Goal: Task Accomplishment & Management: Manage account settings

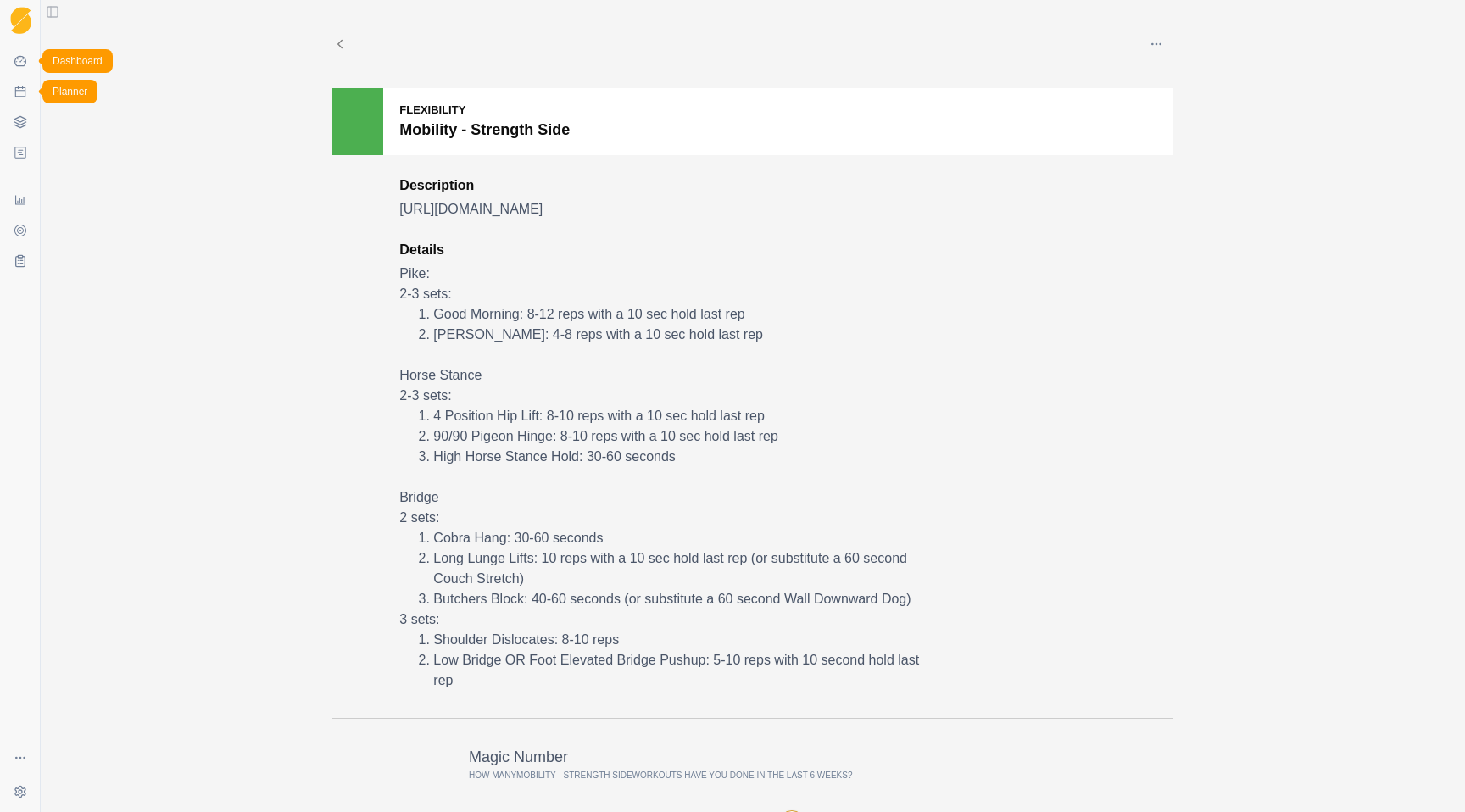
click at [29, 93] on link "Planner" at bounding box center [20, 91] width 27 height 27
select select "month"
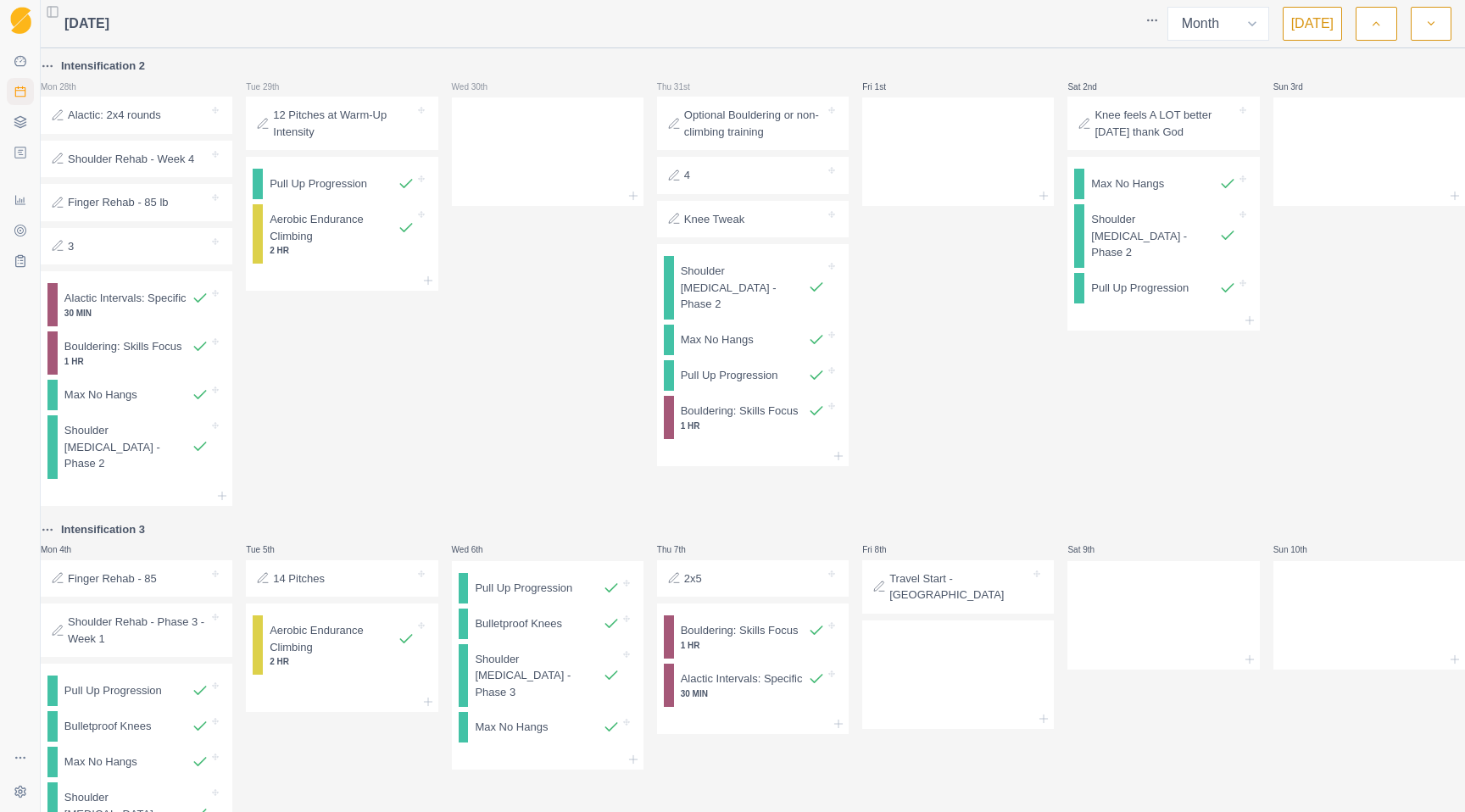
click at [1374, 24] on icon "button" at bounding box center [1376, 24] width 12 height 17
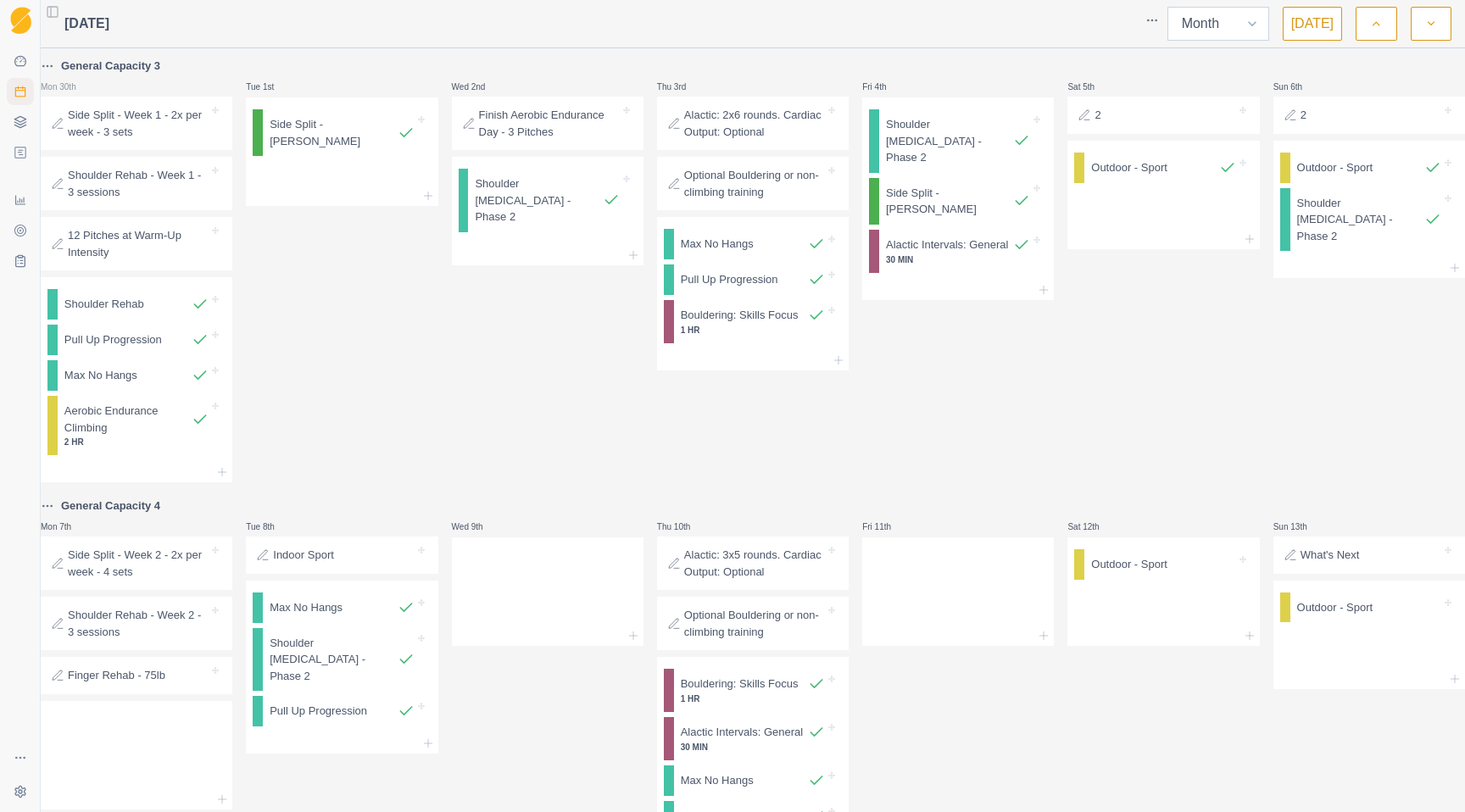
click at [1240, 23] on select "Week Month" at bounding box center [1218, 23] width 101 height 34
click at [1361, 35] on button "button" at bounding box center [1376, 23] width 41 height 34
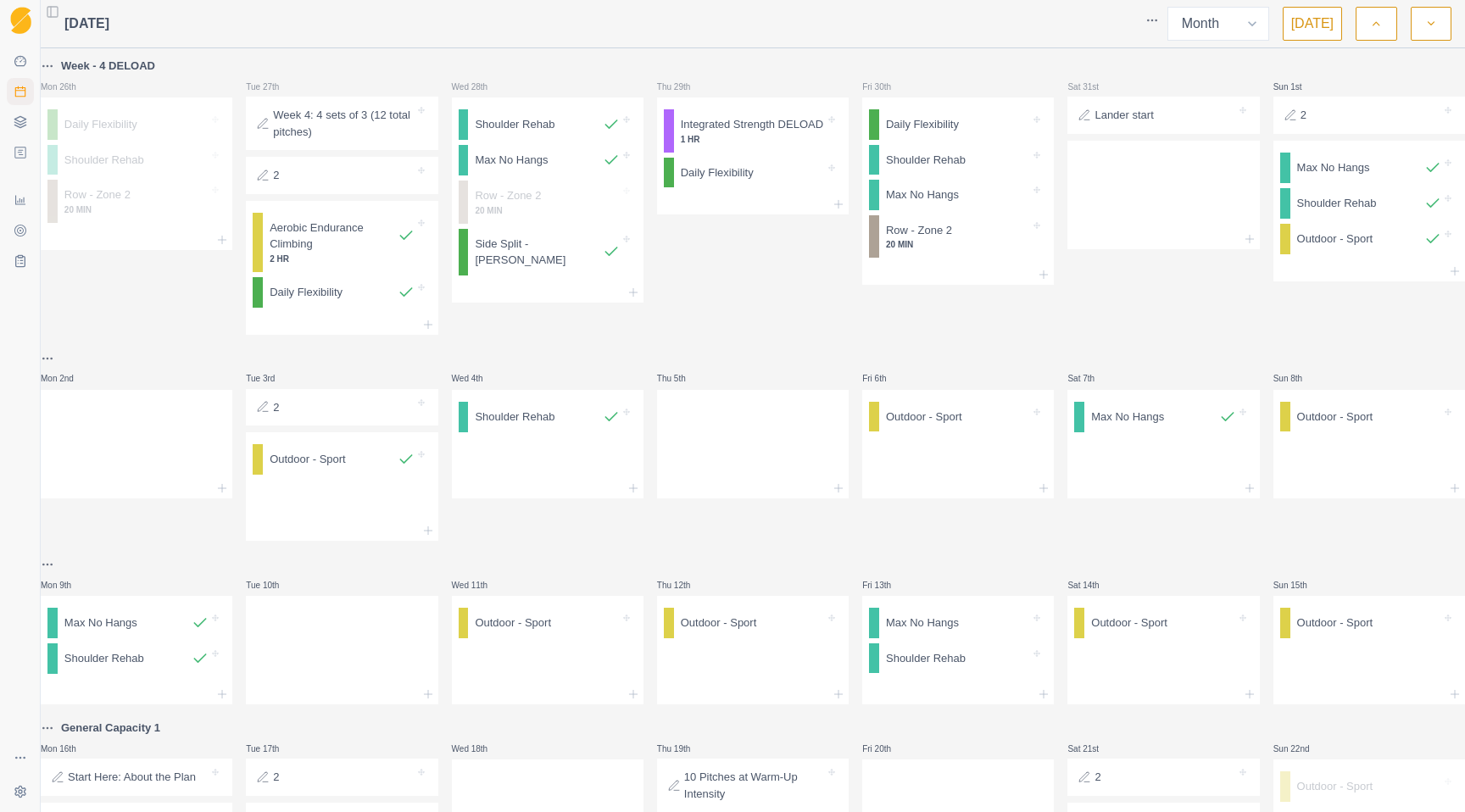
click at [1431, 19] on icon "button" at bounding box center [1431, 24] width 12 height 17
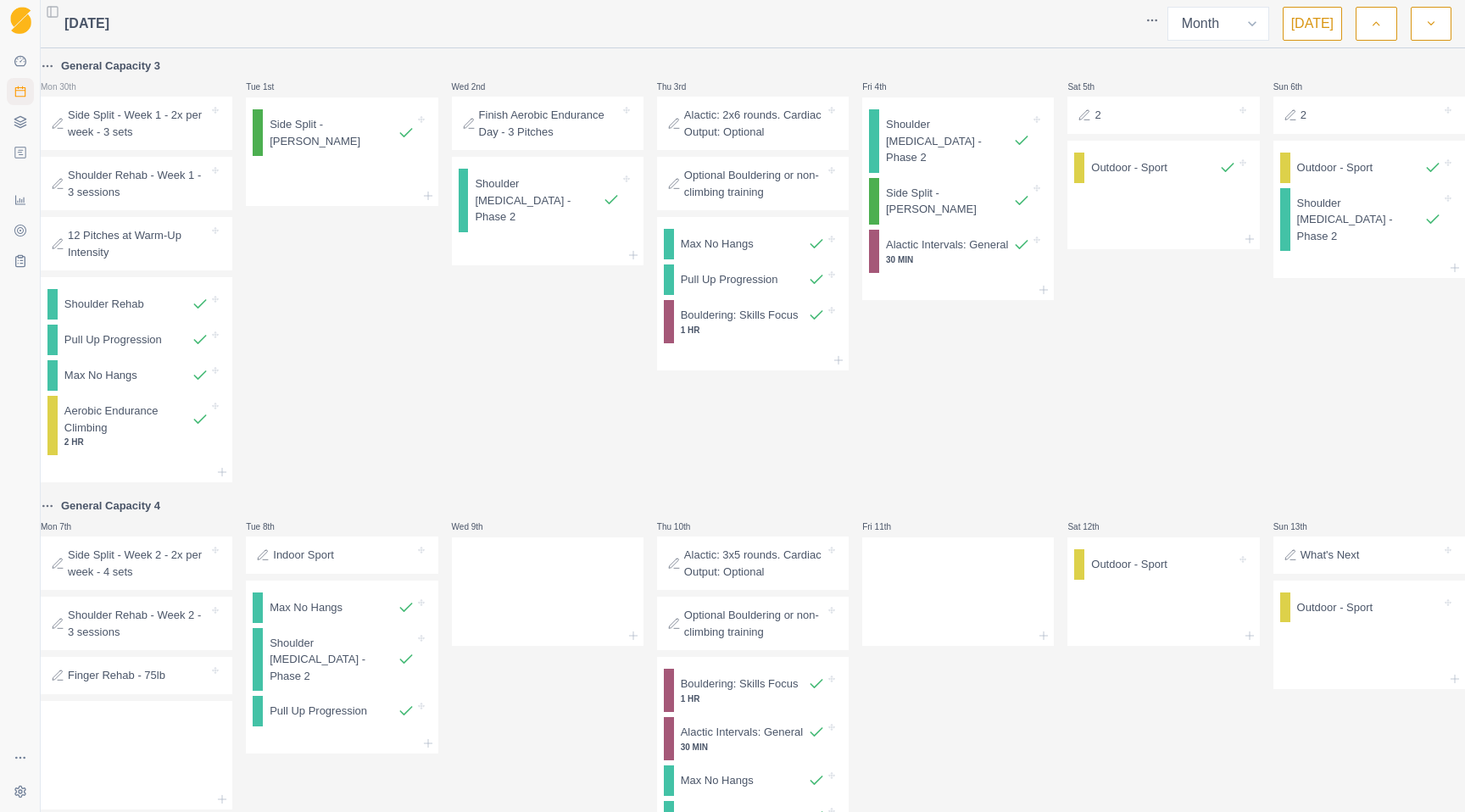
click at [1431, 19] on icon "button" at bounding box center [1431, 24] width 12 height 17
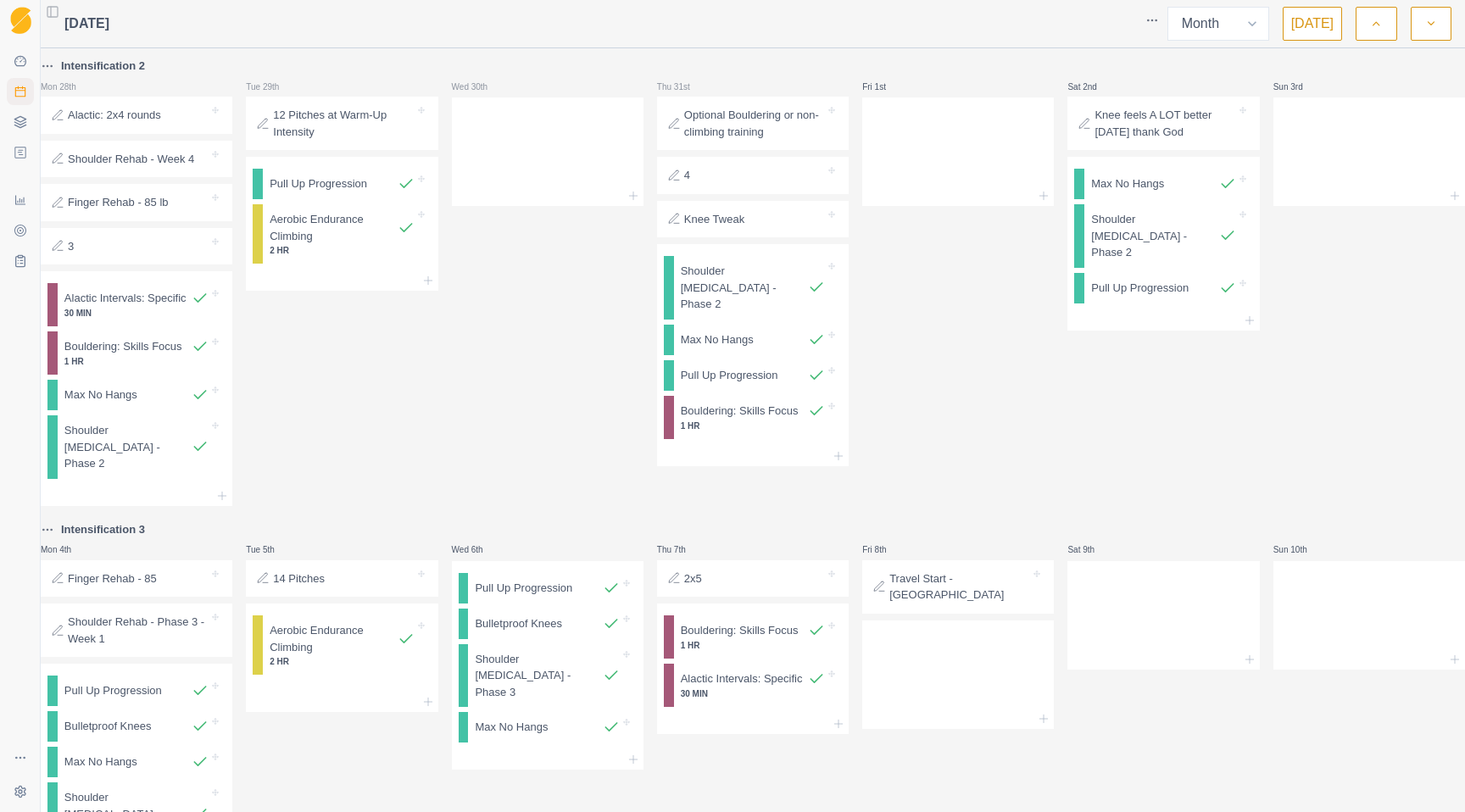
click at [1377, 23] on polyline "button" at bounding box center [1376, 23] width 6 height 3
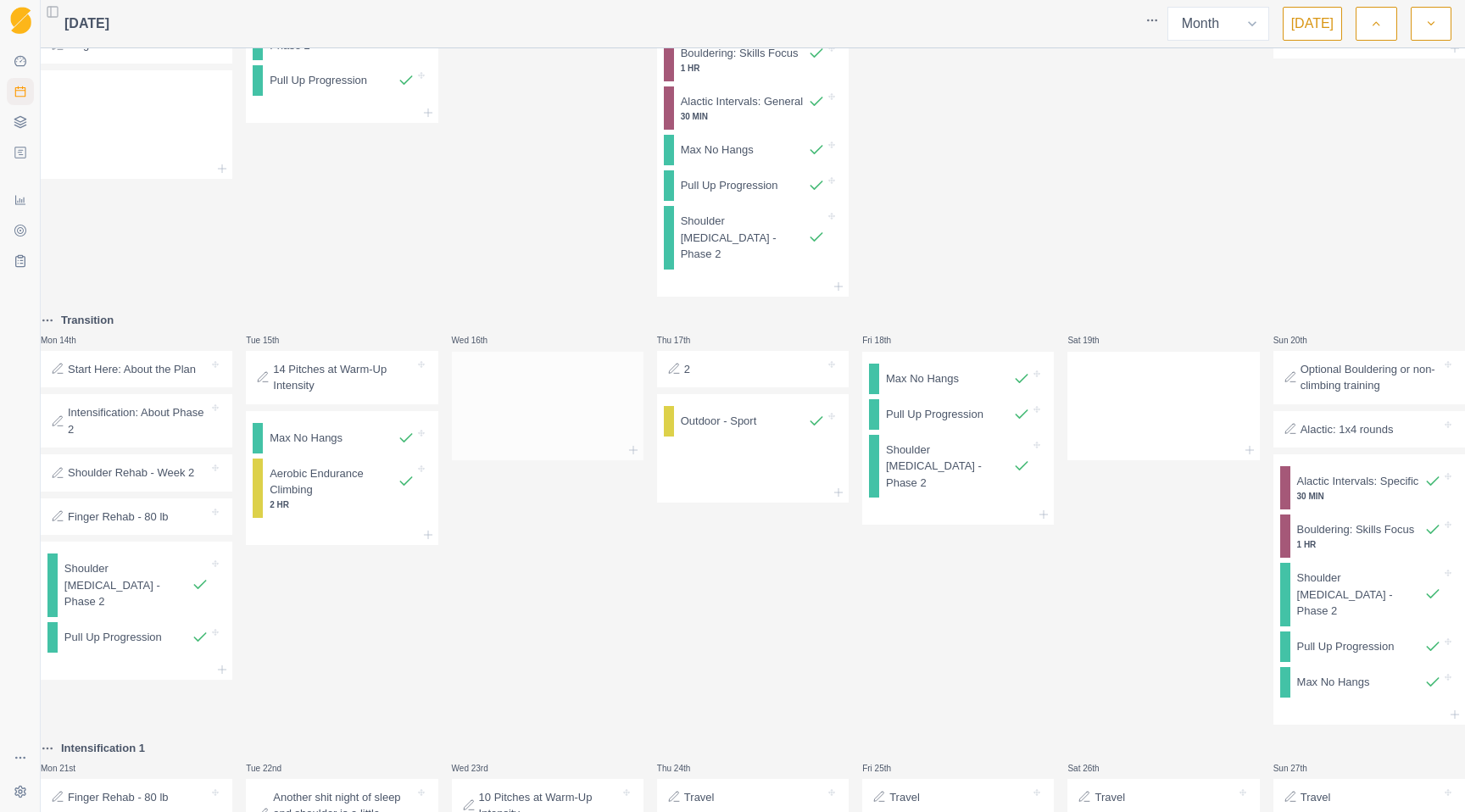
scroll to position [630, 0]
click at [725, 431] on p "Outdoor - Sport" at bounding box center [719, 422] width 76 height 17
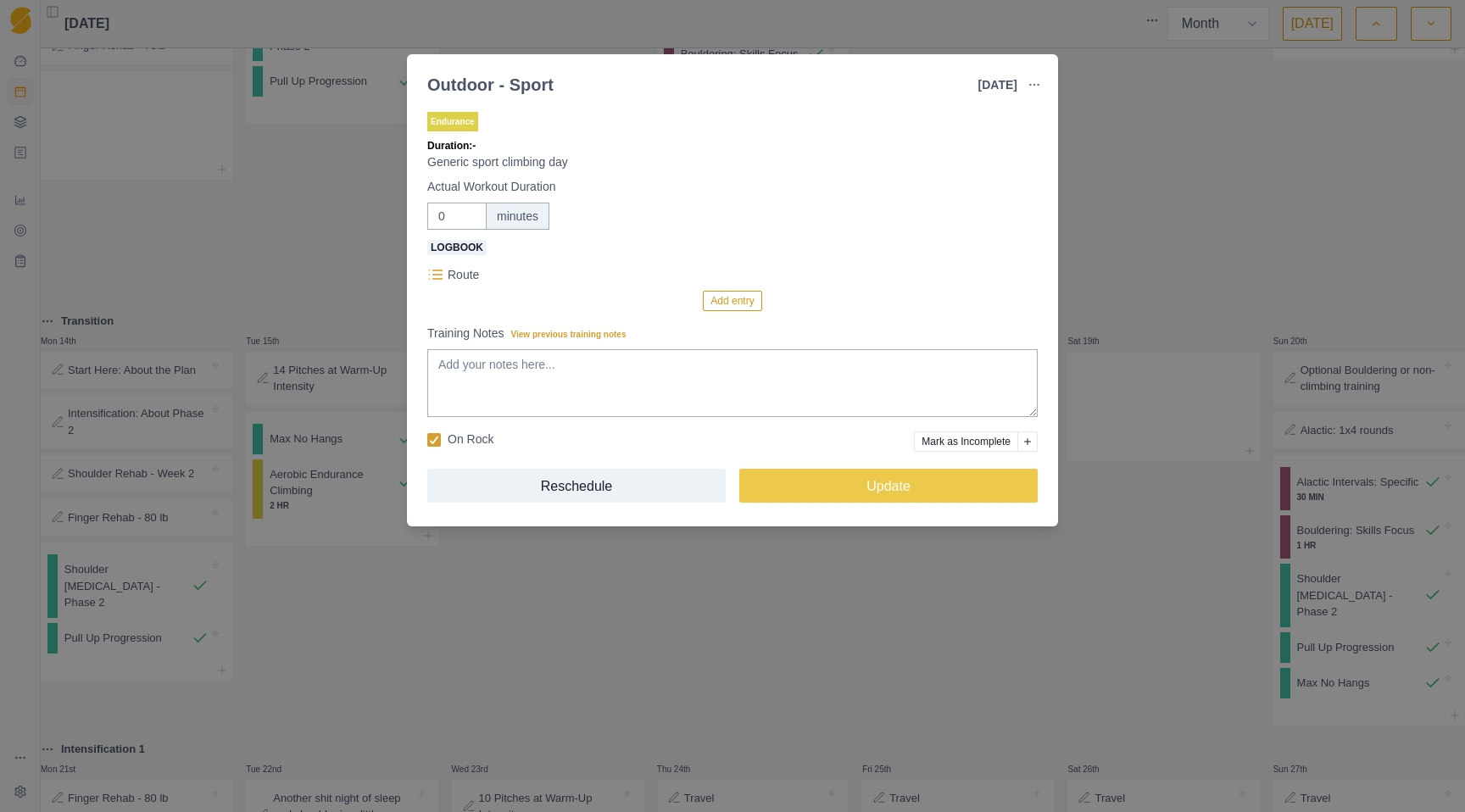
click at [663, 613] on div "Outdoor - Sport [DATE] Link To Goal View Workout Metrics Edit Original Workout …" at bounding box center [732, 406] width 1465 height 812
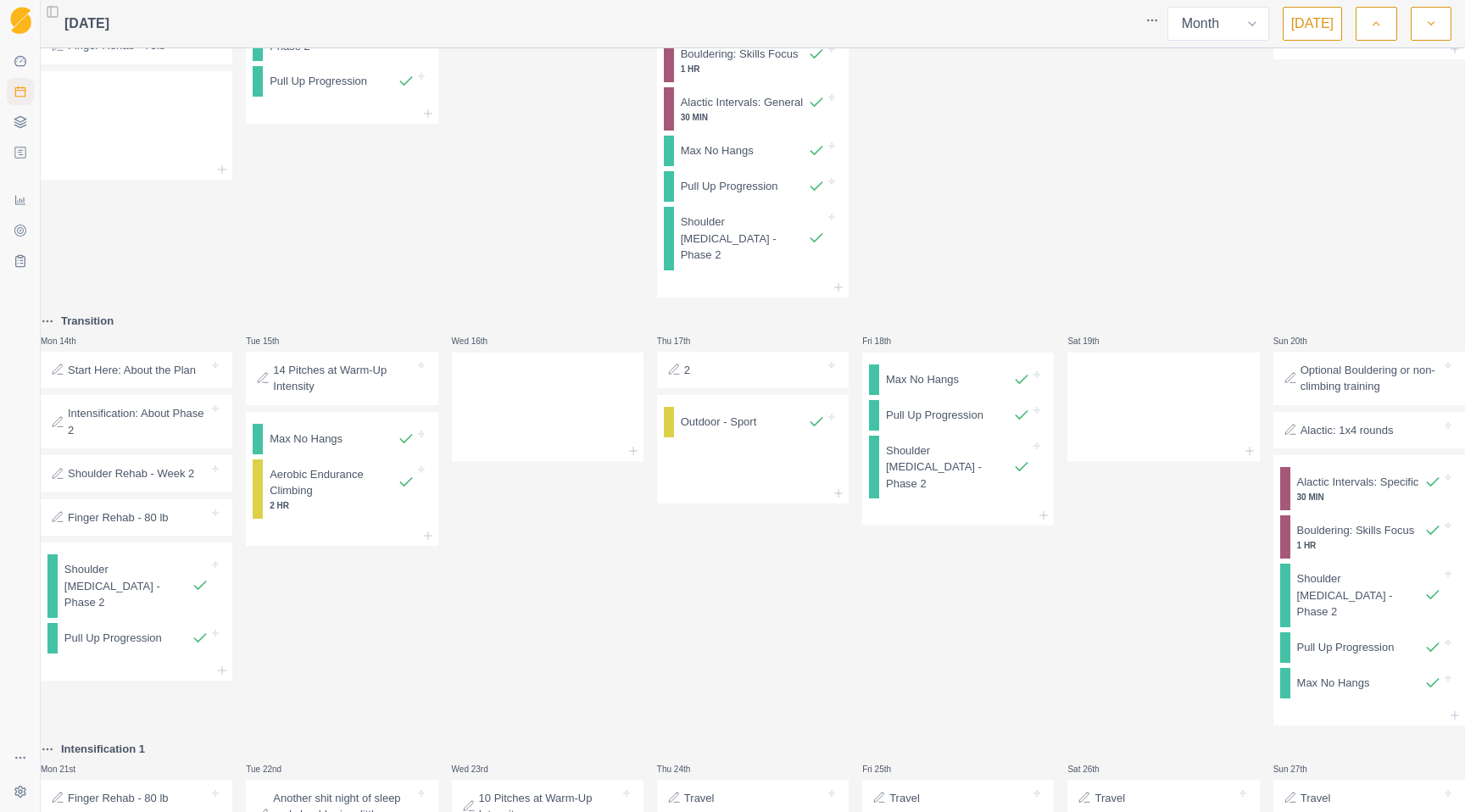
click at [771, 379] on div at bounding box center [758, 371] width 135 height 17
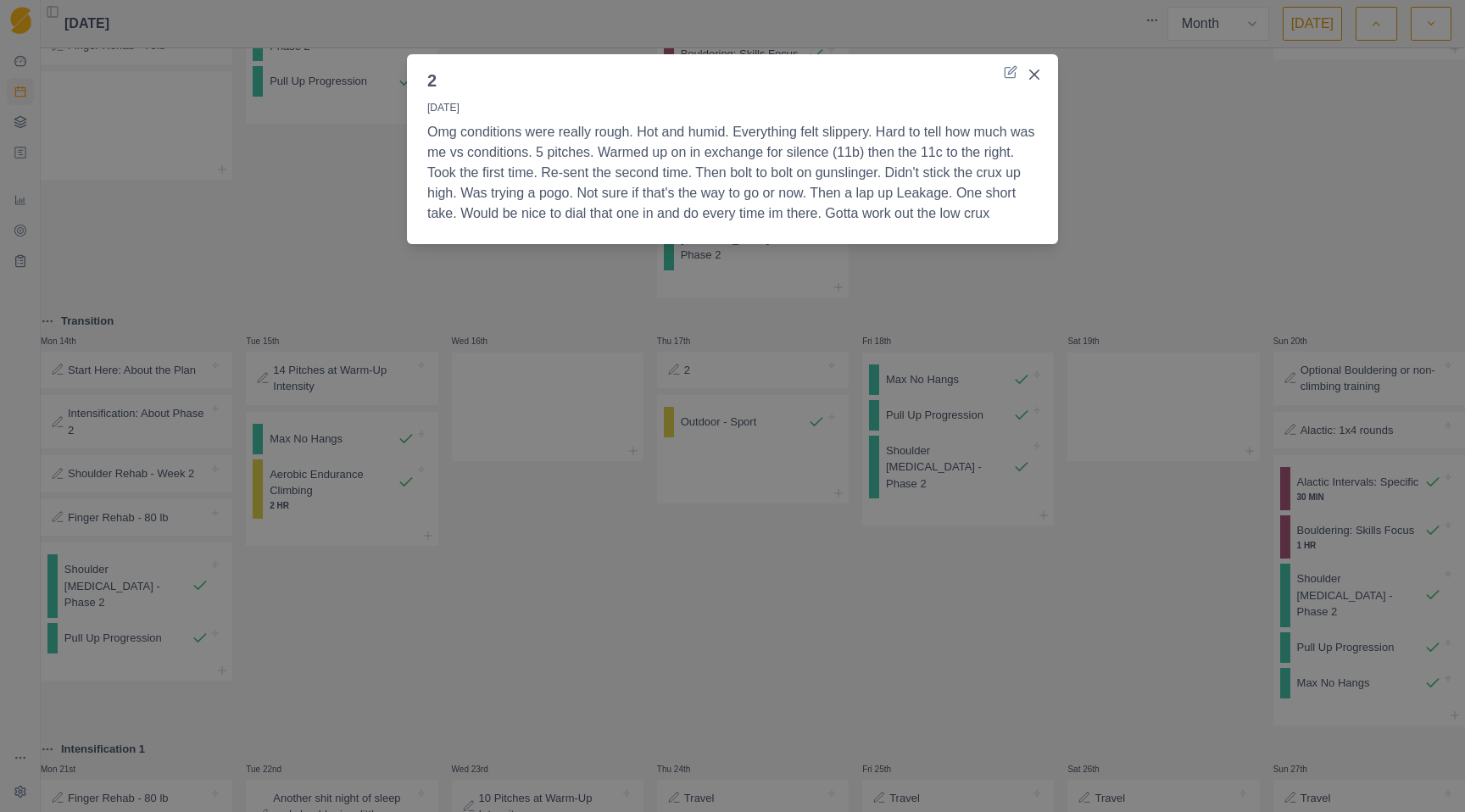
click at [922, 340] on div "2 [DATE] Omg conditions were really rough. Hot and humid. Everything felt slipp…" at bounding box center [732, 406] width 1465 height 812
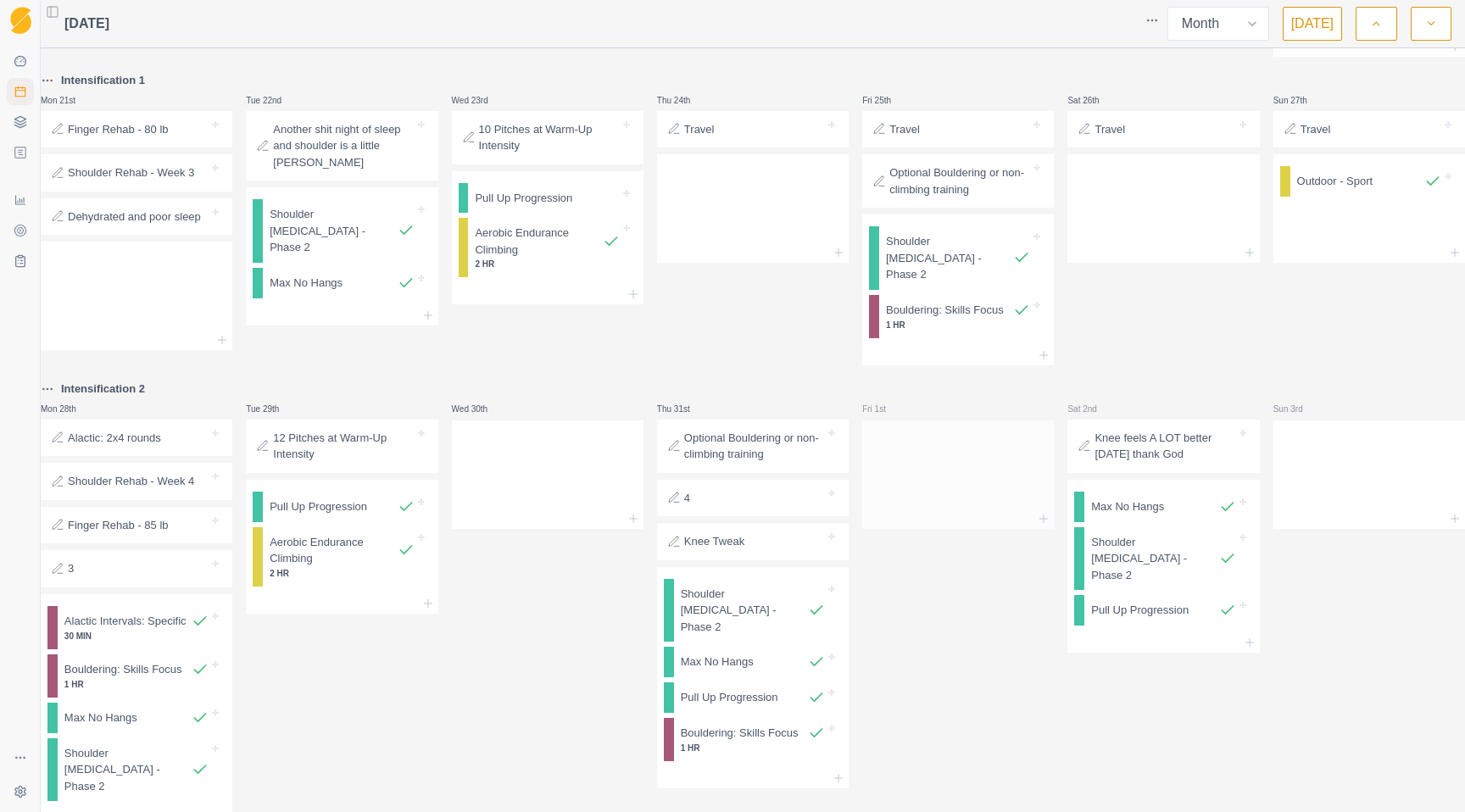
scroll to position [1294, 0]
click at [976, 142] on div at bounding box center [975, 134] width 111 height 17
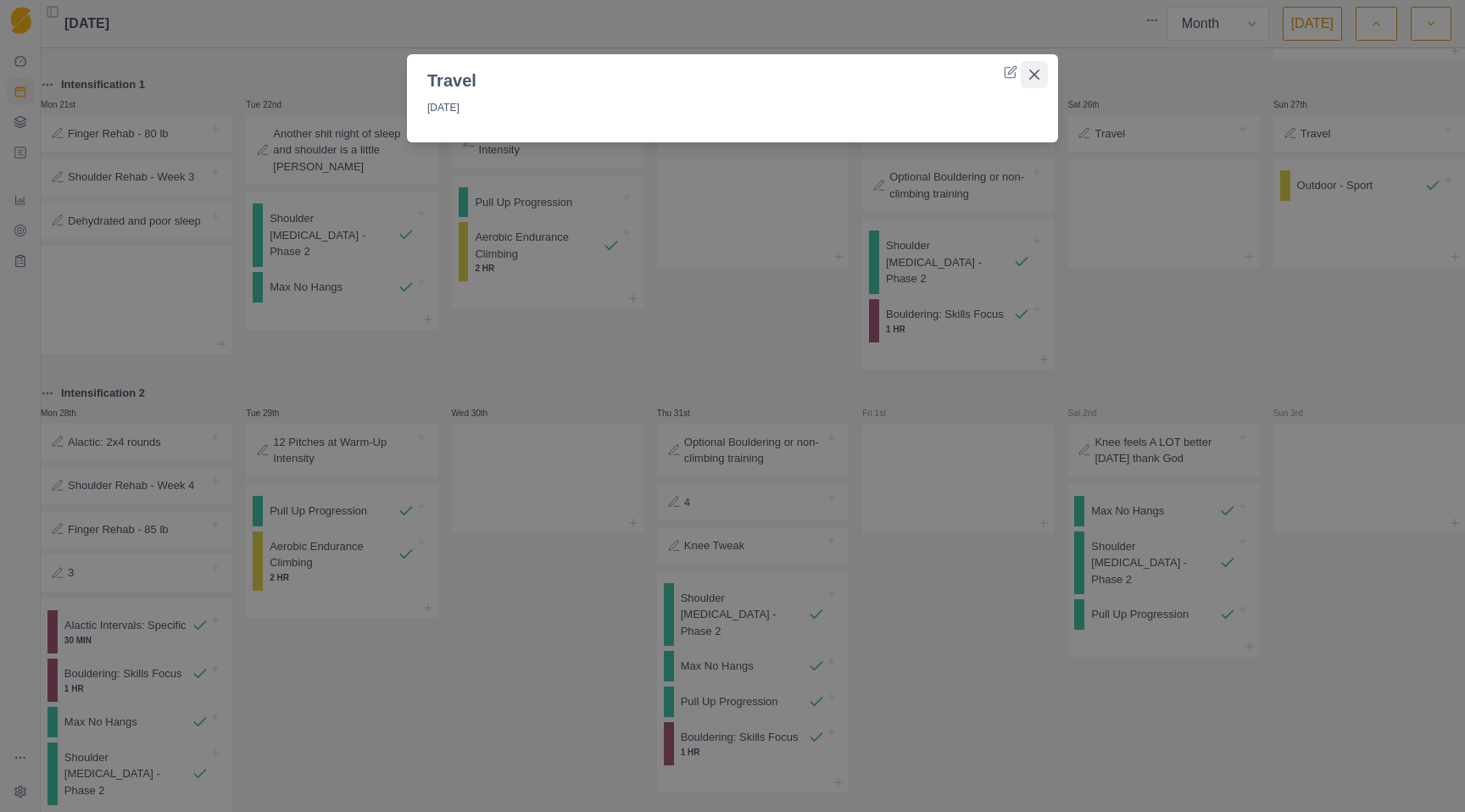
click at [1034, 72] on icon "Close" at bounding box center [1034, 75] width 10 height 10
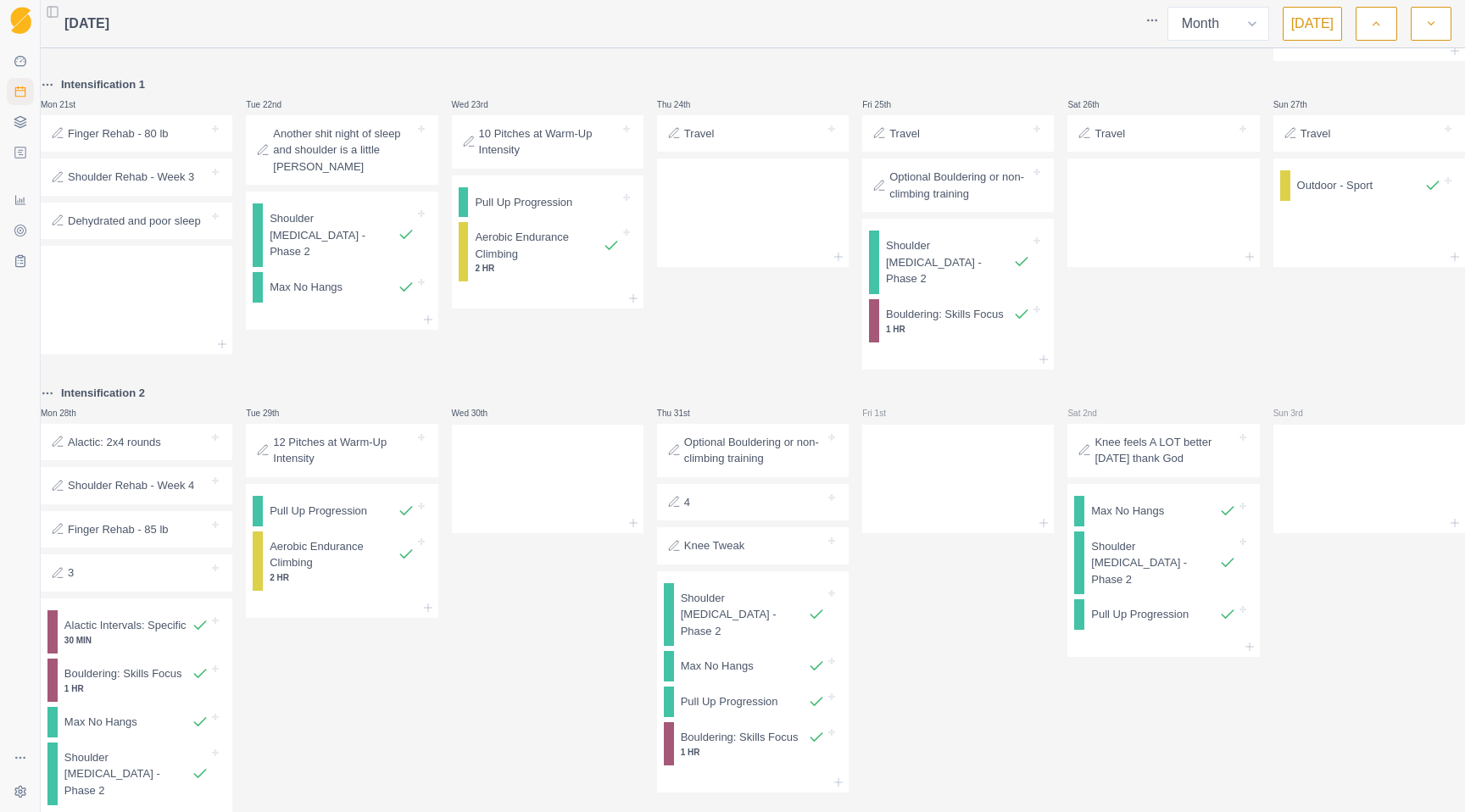
click at [916, 202] on p "Optional Bouldering or non-climbing training" at bounding box center [960, 185] width 140 height 33
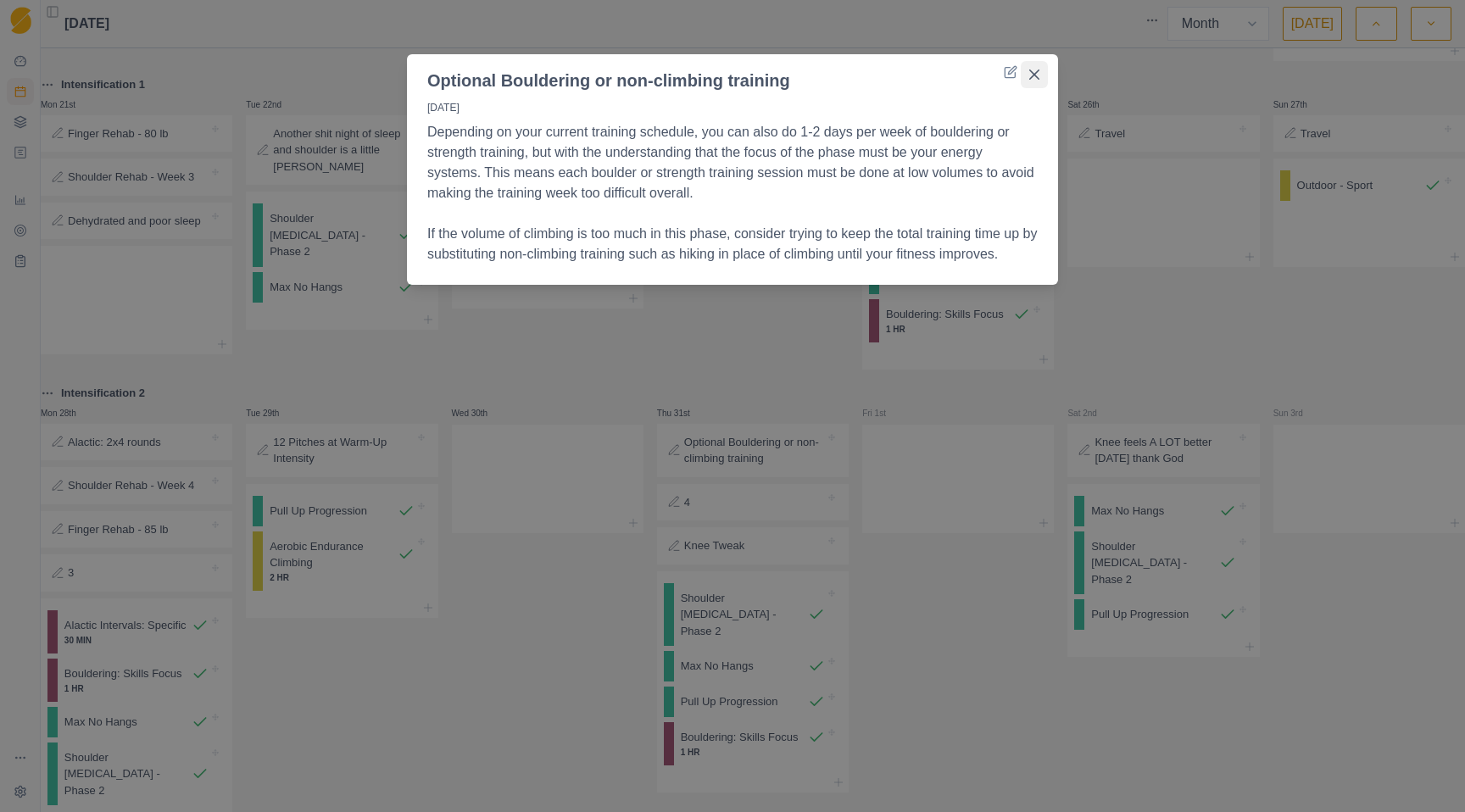
click at [1031, 86] on button "Close" at bounding box center [1034, 74] width 27 height 27
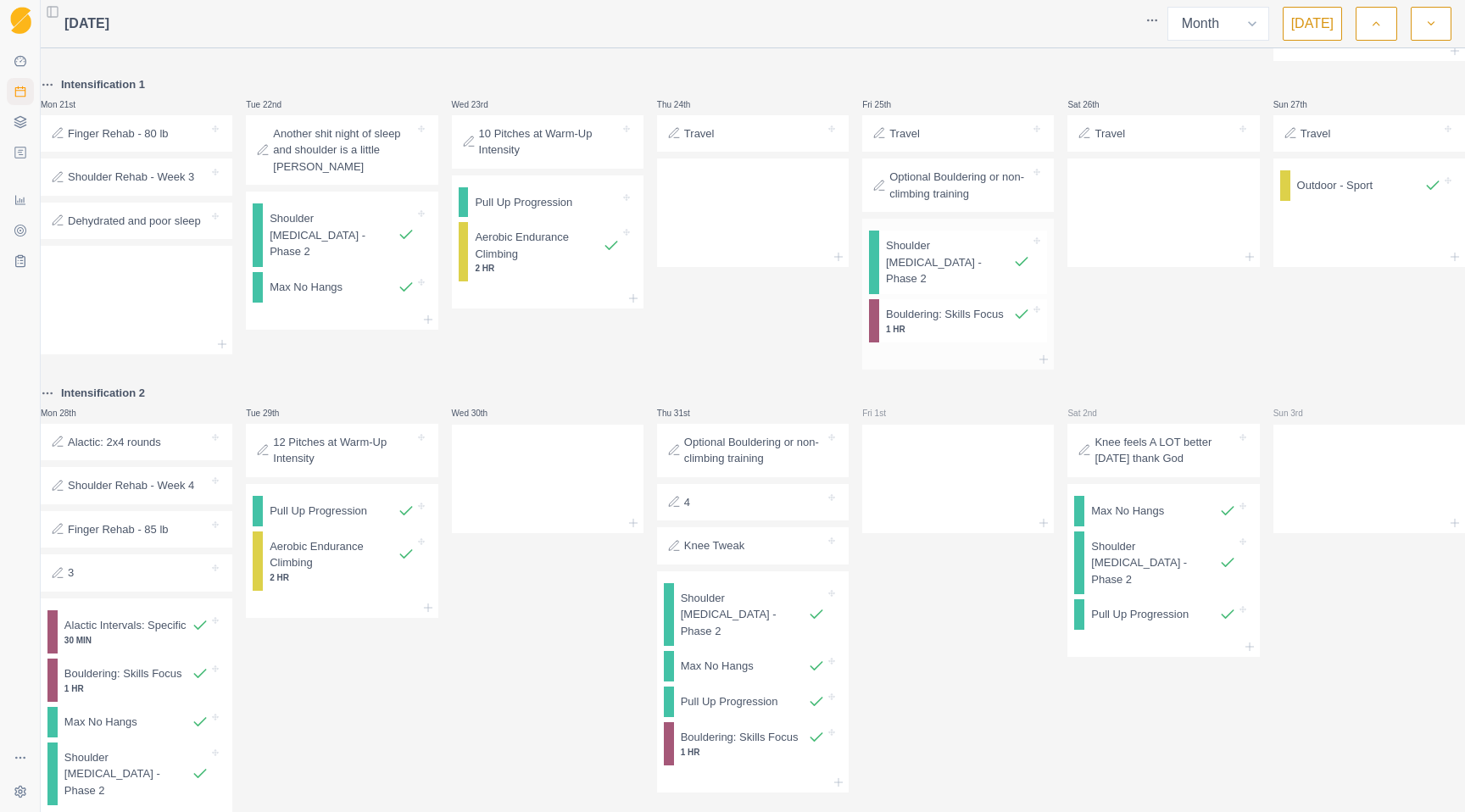
click at [925, 323] on p "Bouldering: Skills Focus" at bounding box center [945, 315] width 118 height 17
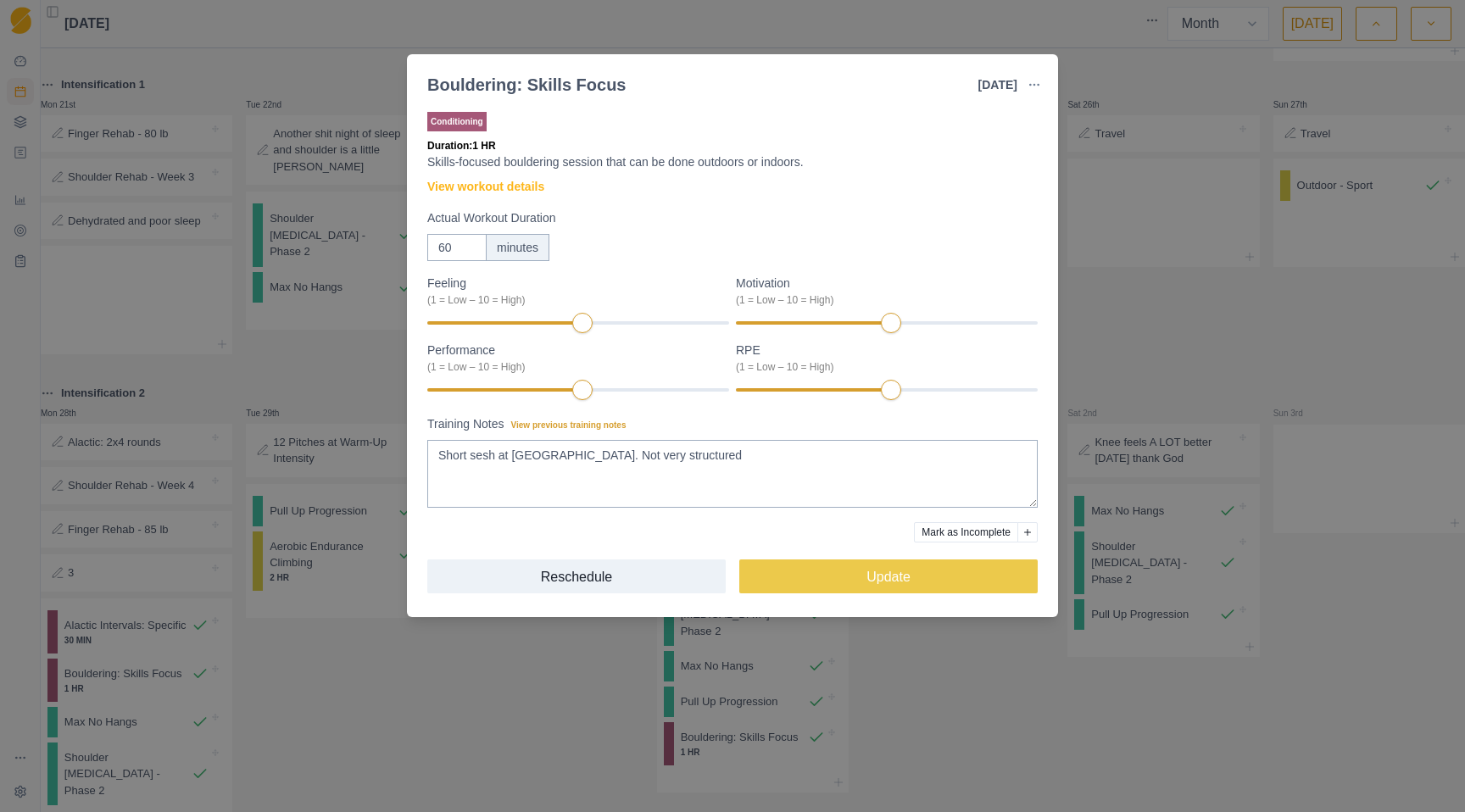
click at [1103, 91] on div "Bouldering: Skills Focus [DATE] Link To Goal View Workout Metrics Edit Original…" at bounding box center [732, 406] width 1465 height 812
